Goal: Transaction & Acquisition: Purchase product/service

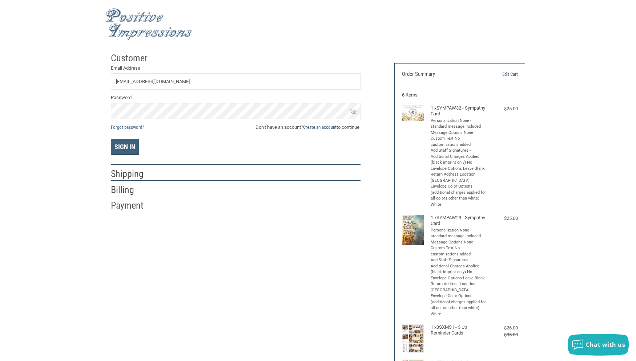
drag, startPoint x: 203, startPoint y: 85, endPoint x: 44, endPoint y: 114, distance: 161.0
click at [111, 90] on input "[EMAIL_ADDRESS][DOMAIN_NAME]" at bounding box center [236, 81] width 250 height 16
type input "[EMAIL_ADDRESS][DOMAIN_NAME]"
click at [111, 139] on button "Sign In" at bounding box center [125, 147] width 28 height 16
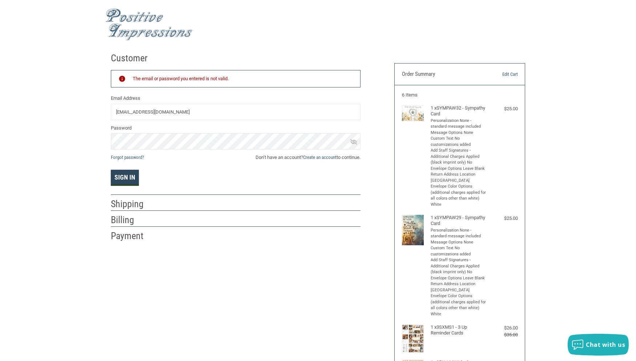
click at [128, 179] on button "Sign In" at bounding box center [125, 178] width 28 height 16
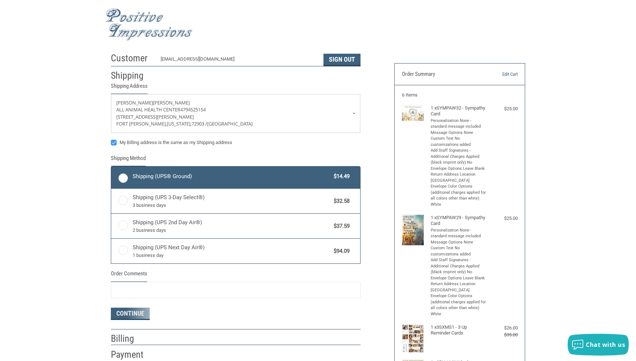
radio input "true"
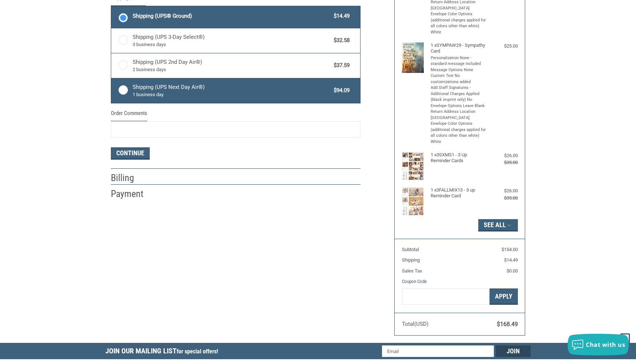
scroll to position [111, 0]
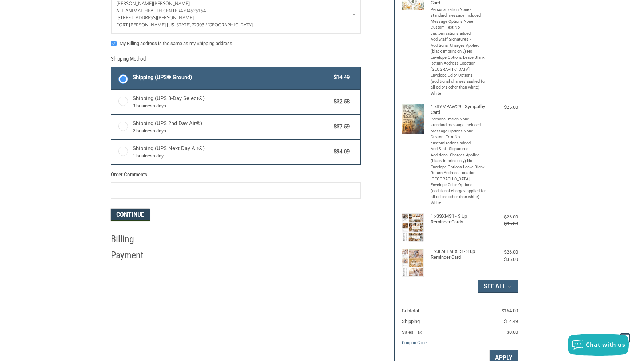
click at [137, 213] on button "Continue" at bounding box center [130, 215] width 39 height 12
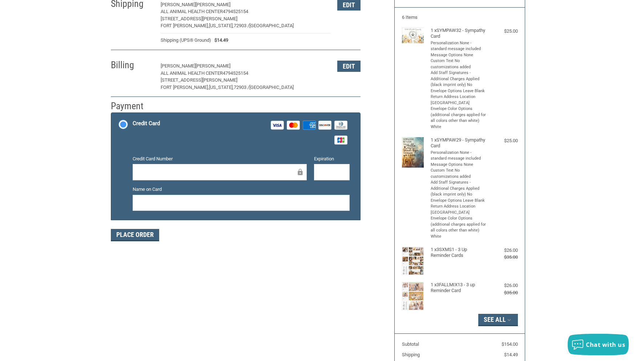
scroll to position [148, 0]
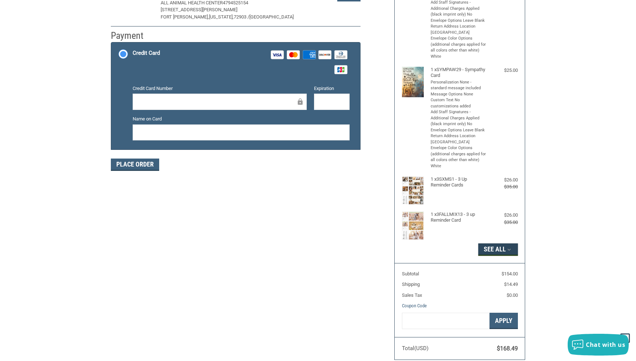
click at [487, 247] on button "See All" at bounding box center [498, 250] width 40 height 12
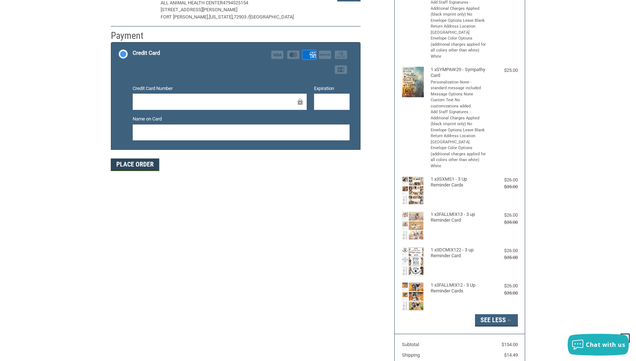
click at [146, 167] on button "Place Order" at bounding box center [135, 165] width 48 height 12
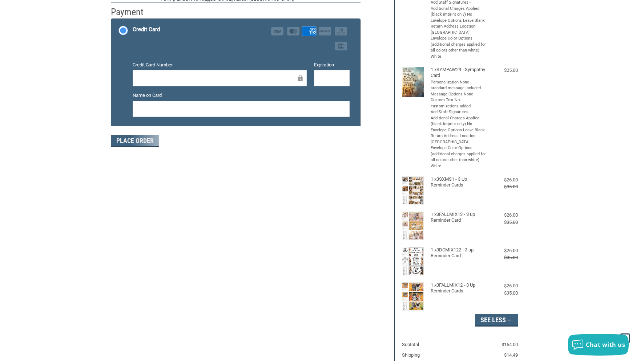
scroll to position [57, 0]
